Goal: Navigation & Orientation: Find specific page/section

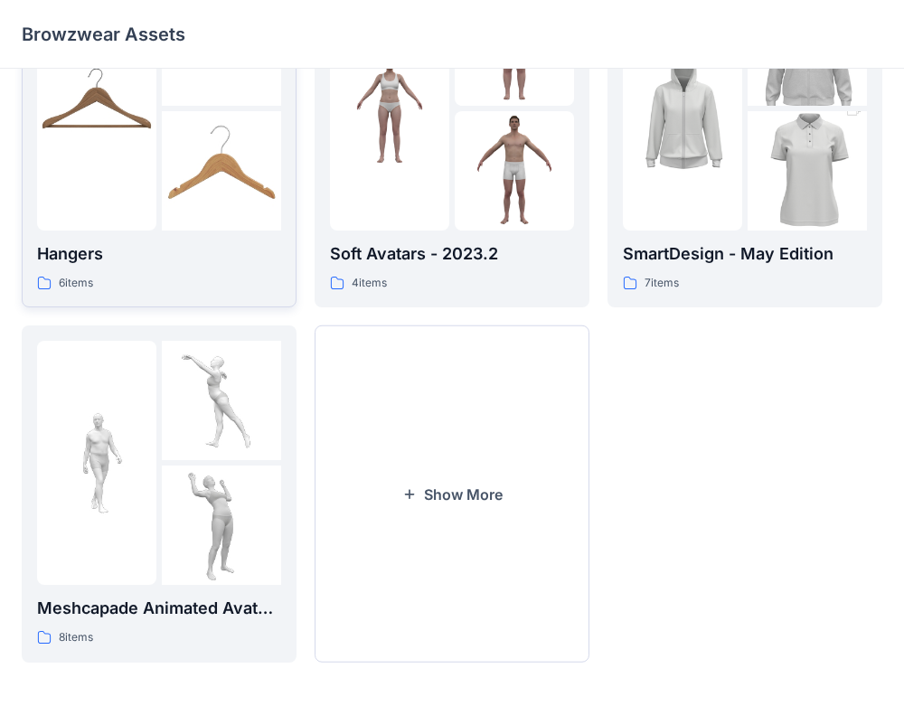
scroll to position [481, 0]
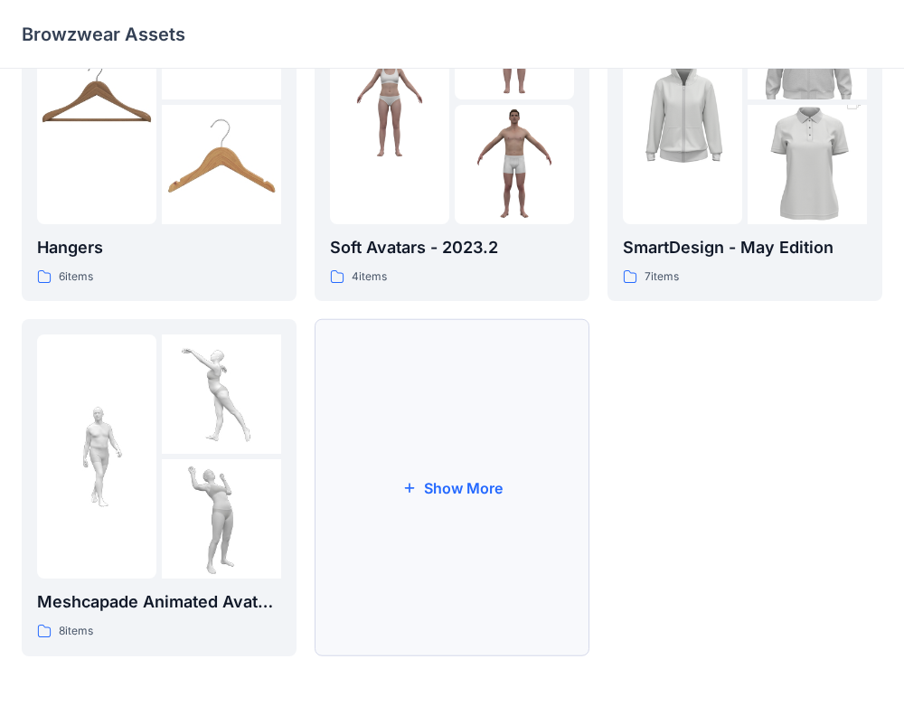
click at [487, 445] on button "Show More" at bounding box center [452, 487] width 275 height 337
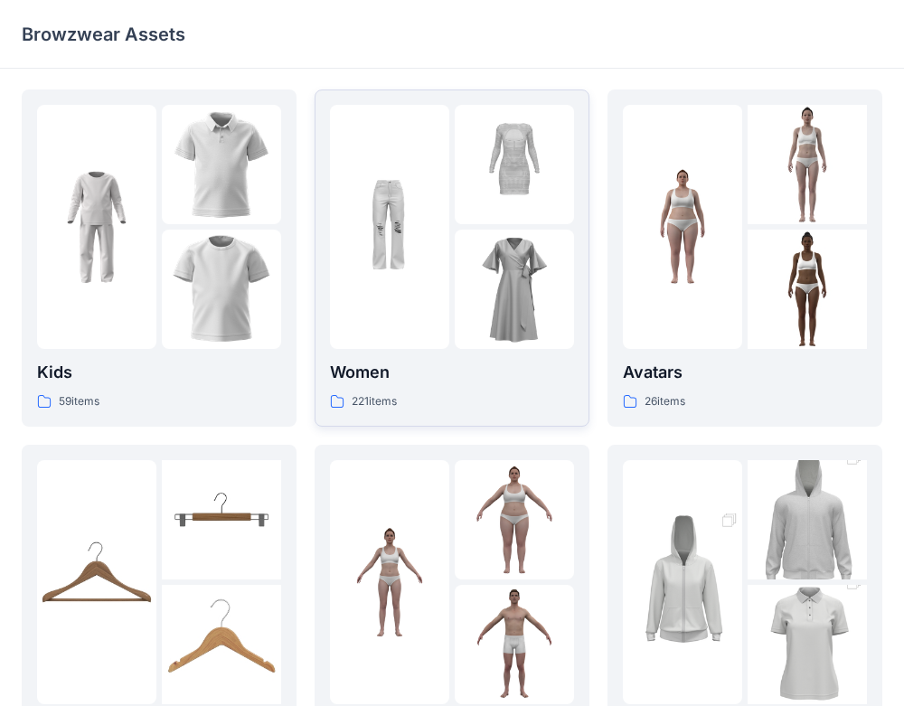
scroll to position [0, 0]
click at [752, 572] on img at bounding box center [807, 520] width 119 height 179
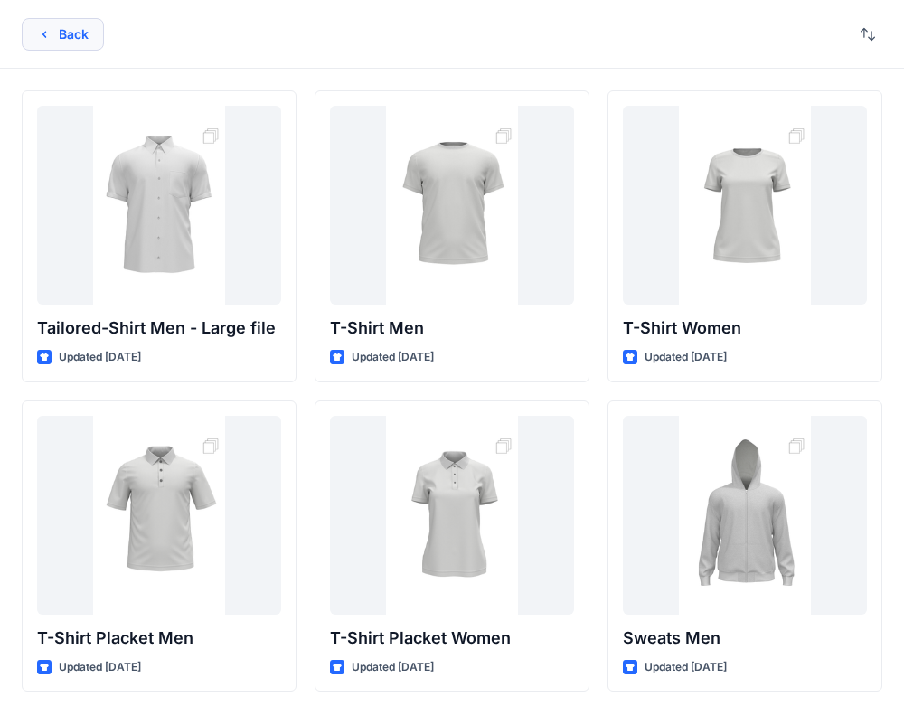
click at [86, 47] on button "Back" at bounding box center [63, 34] width 82 height 33
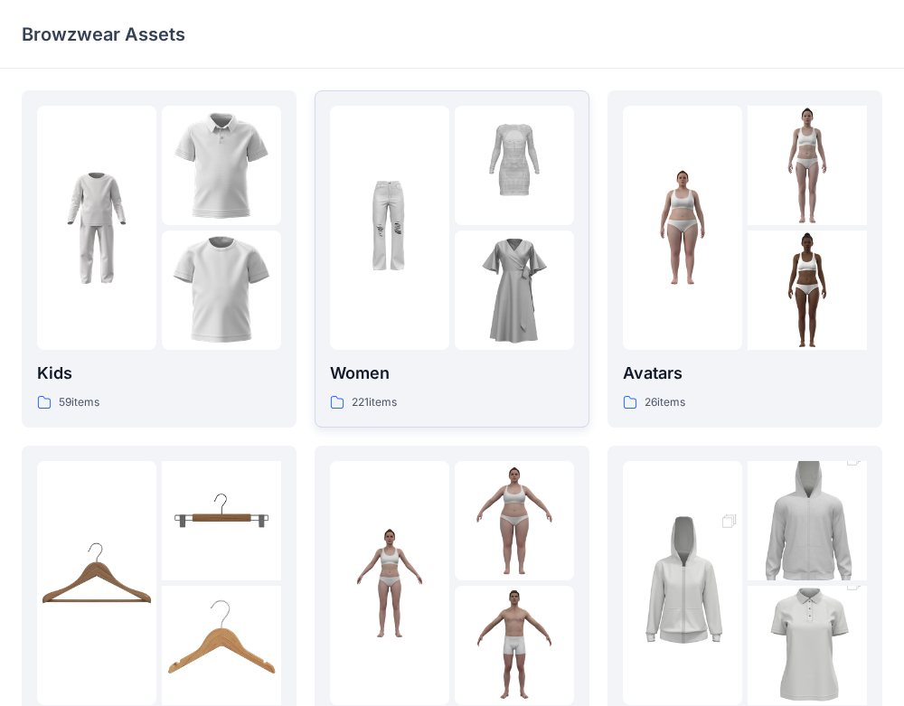
click at [389, 229] on img at bounding box center [389, 227] width 119 height 119
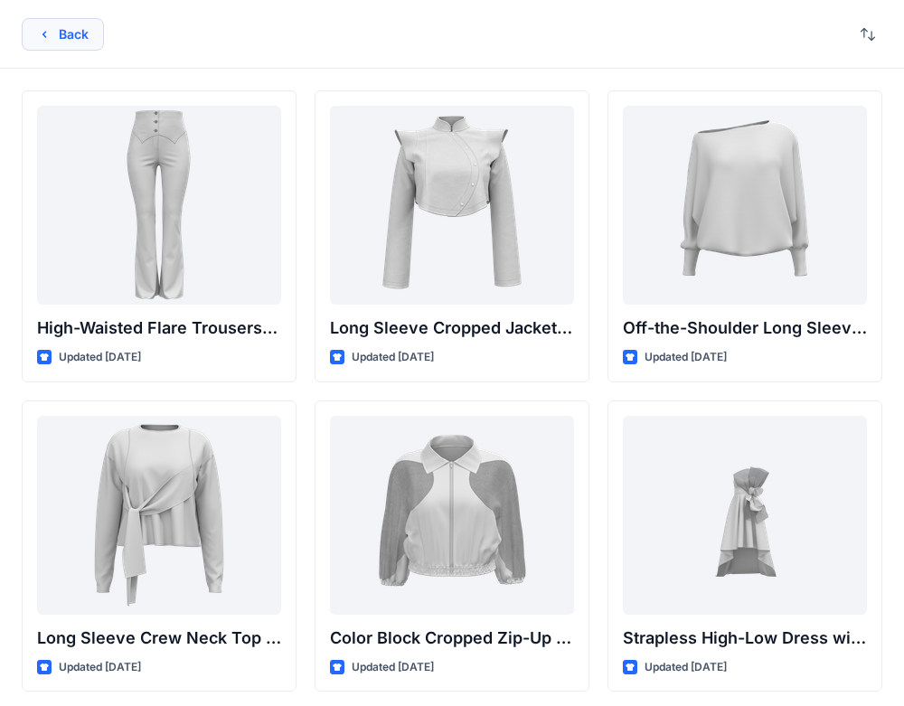
click at [63, 35] on button "Back" at bounding box center [63, 34] width 82 height 33
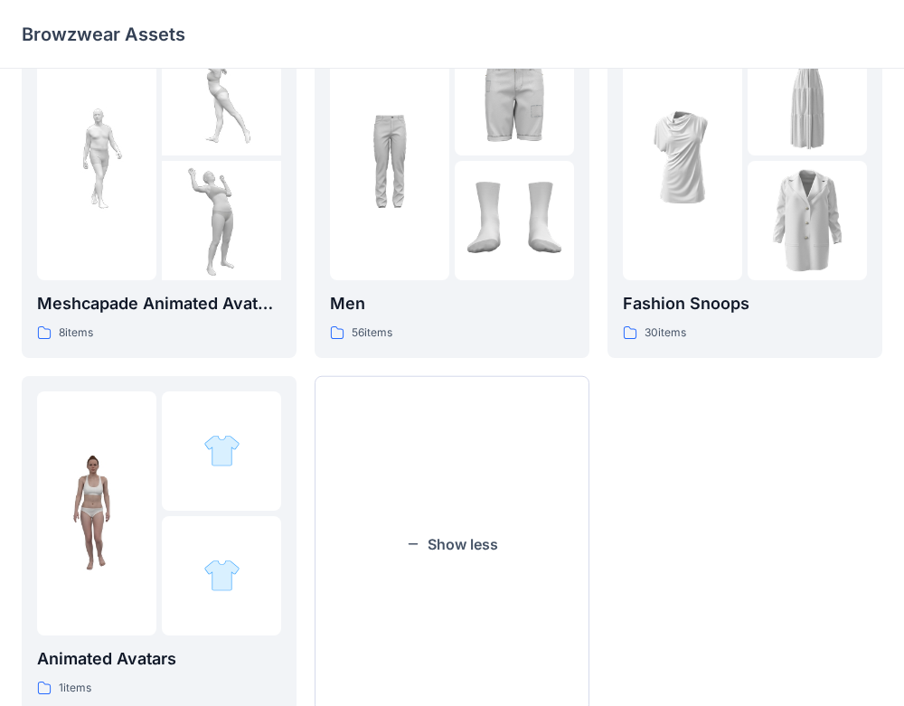
scroll to position [783, 0]
